Goal: Find contact information: Find contact information

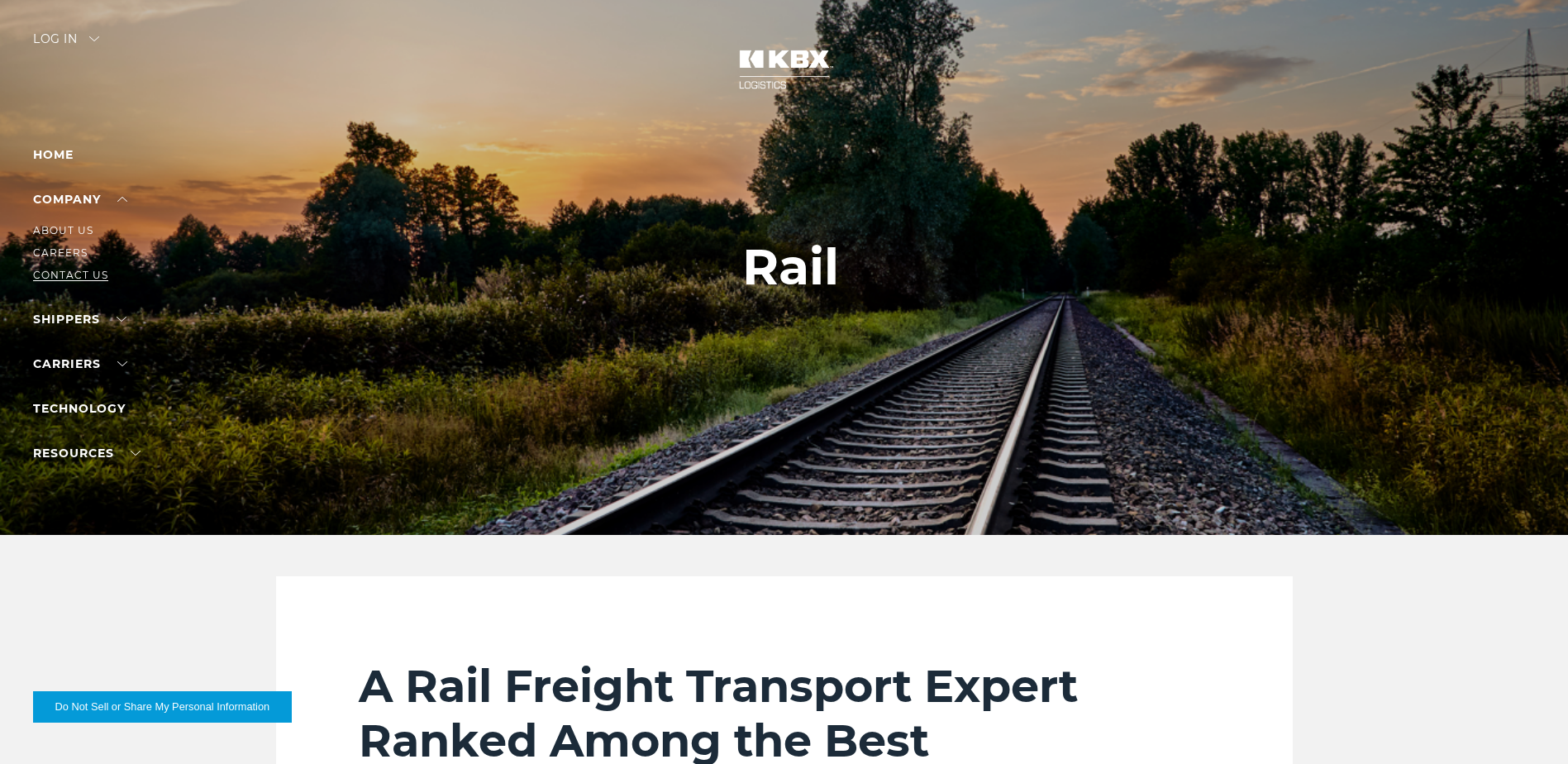
click at [76, 272] on link "Contact Us" at bounding box center [70, 275] width 76 height 12
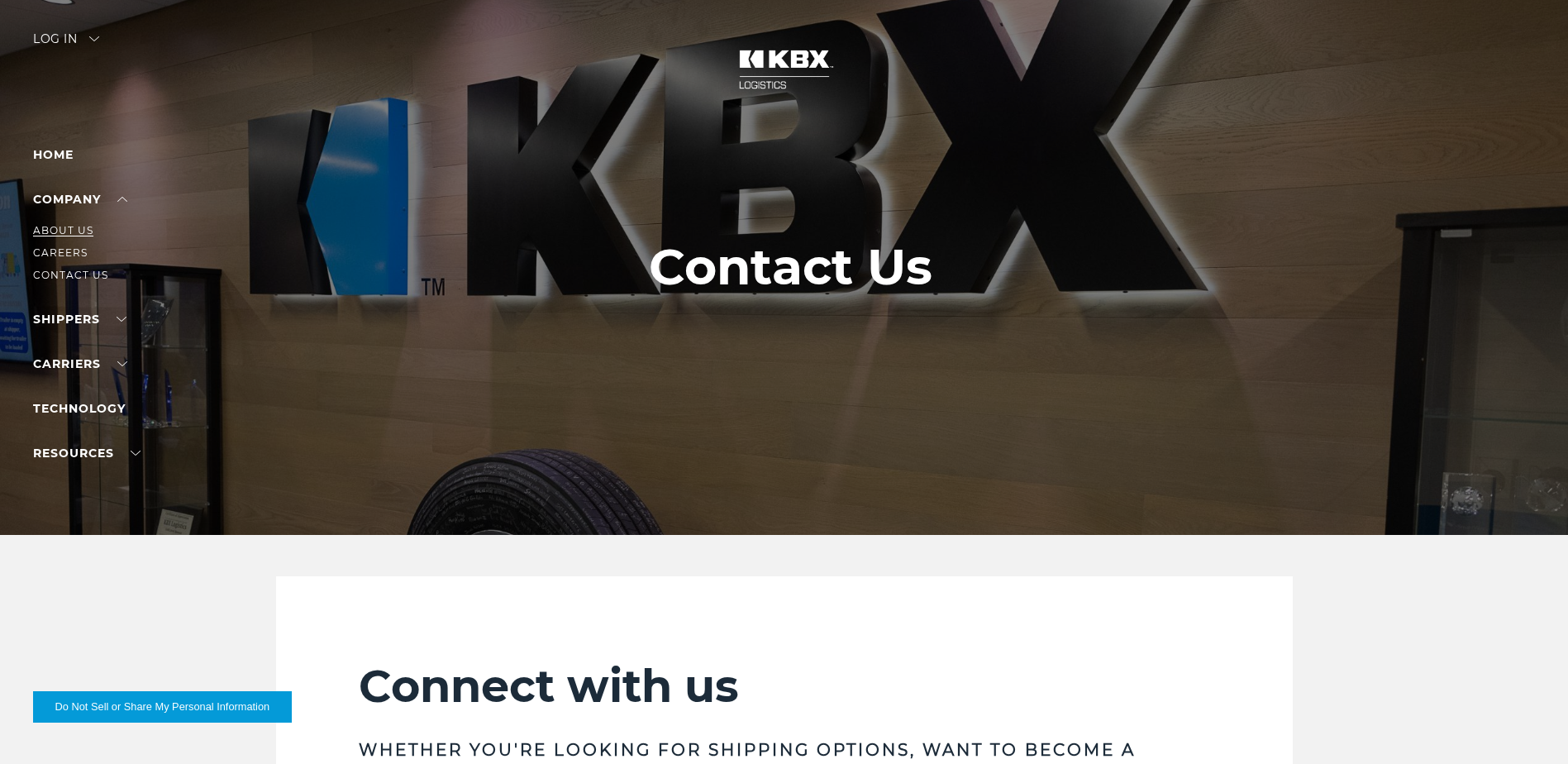
click at [76, 228] on link "About Us" at bounding box center [63, 230] width 60 height 12
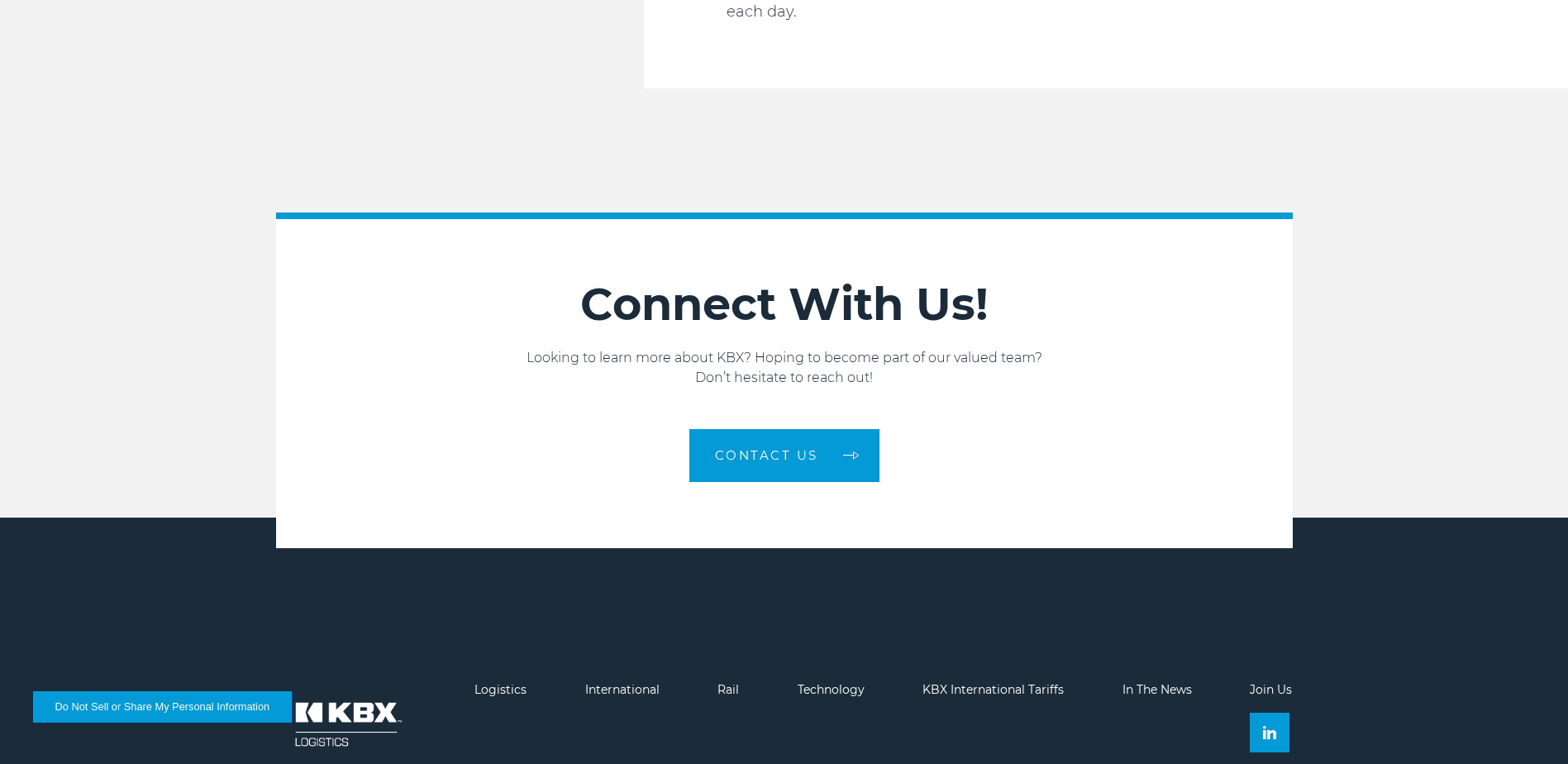
scroll to position [2797, 0]
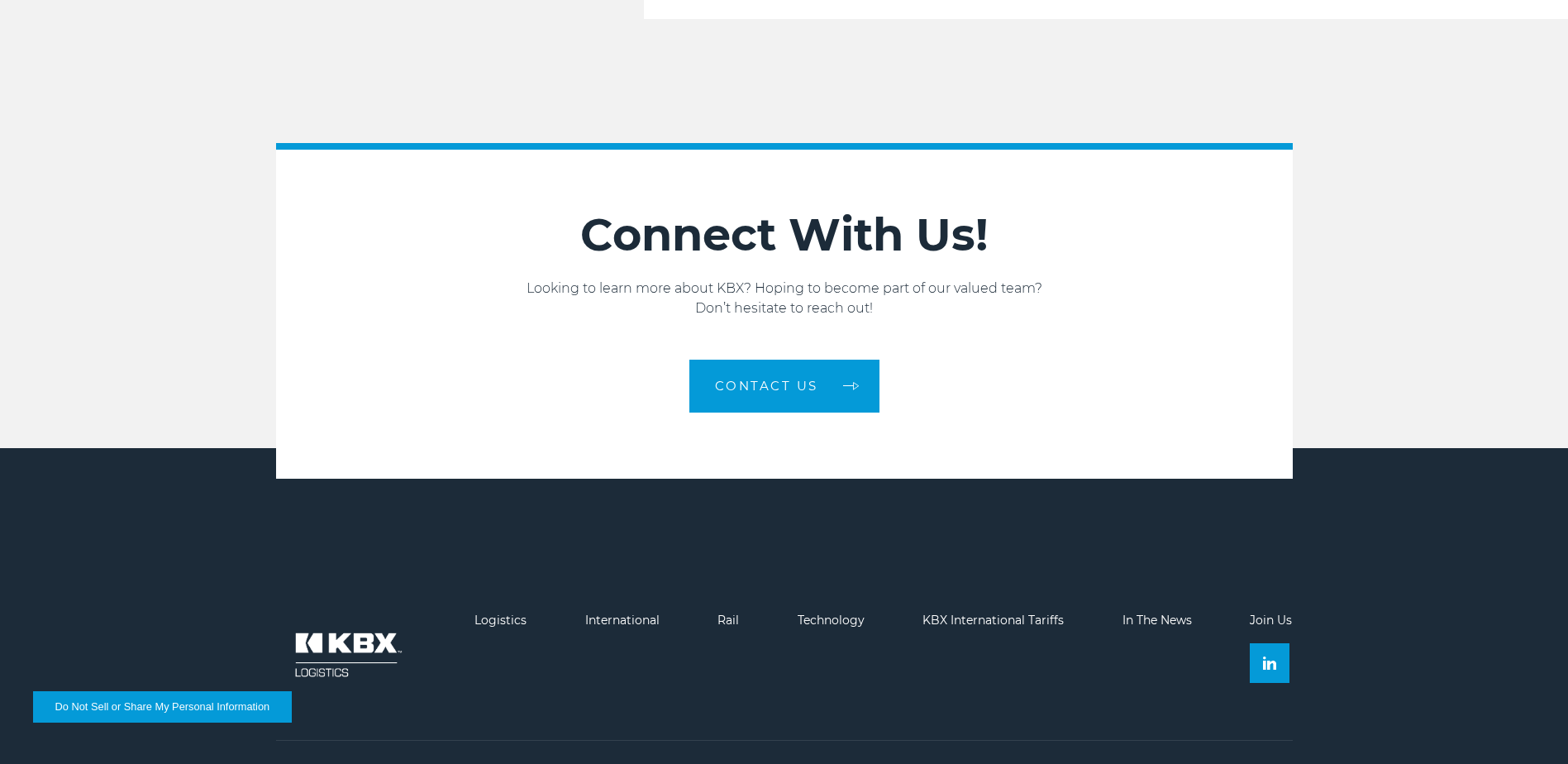
click at [359, 613] on img at bounding box center [347, 654] width 141 height 83
